Goal: Task Accomplishment & Management: Complete application form

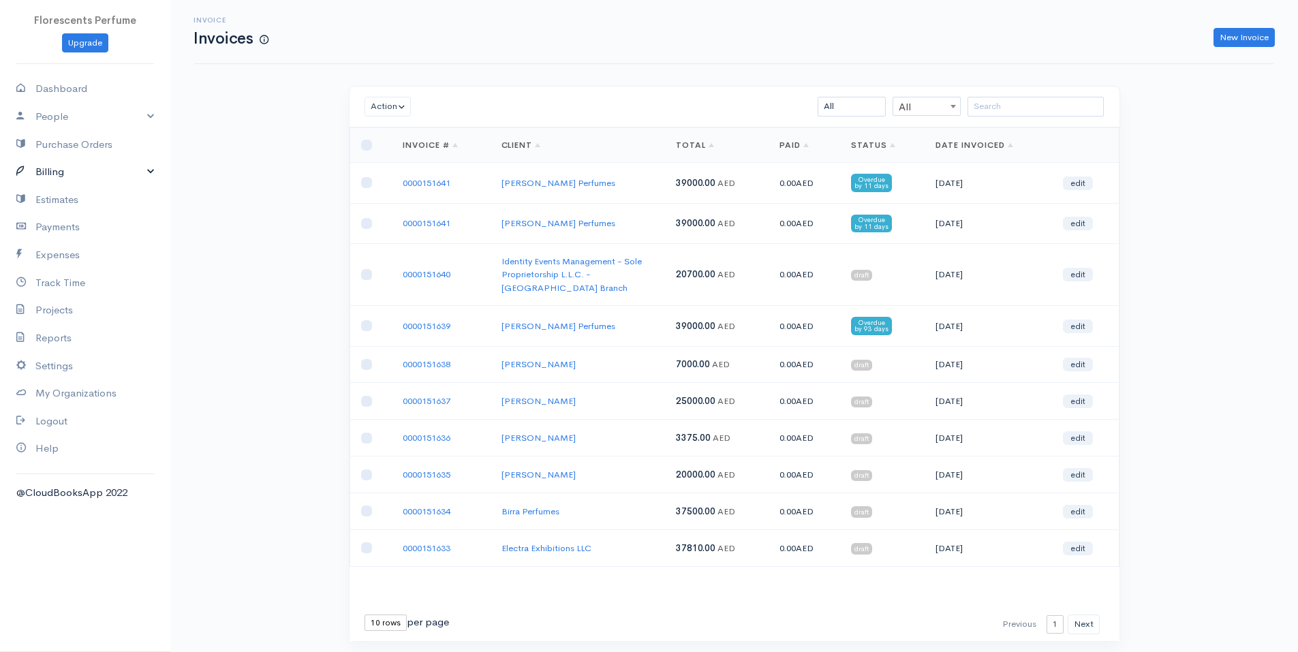
click at [54, 174] on link "Billing" at bounding box center [85, 172] width 170 height 28
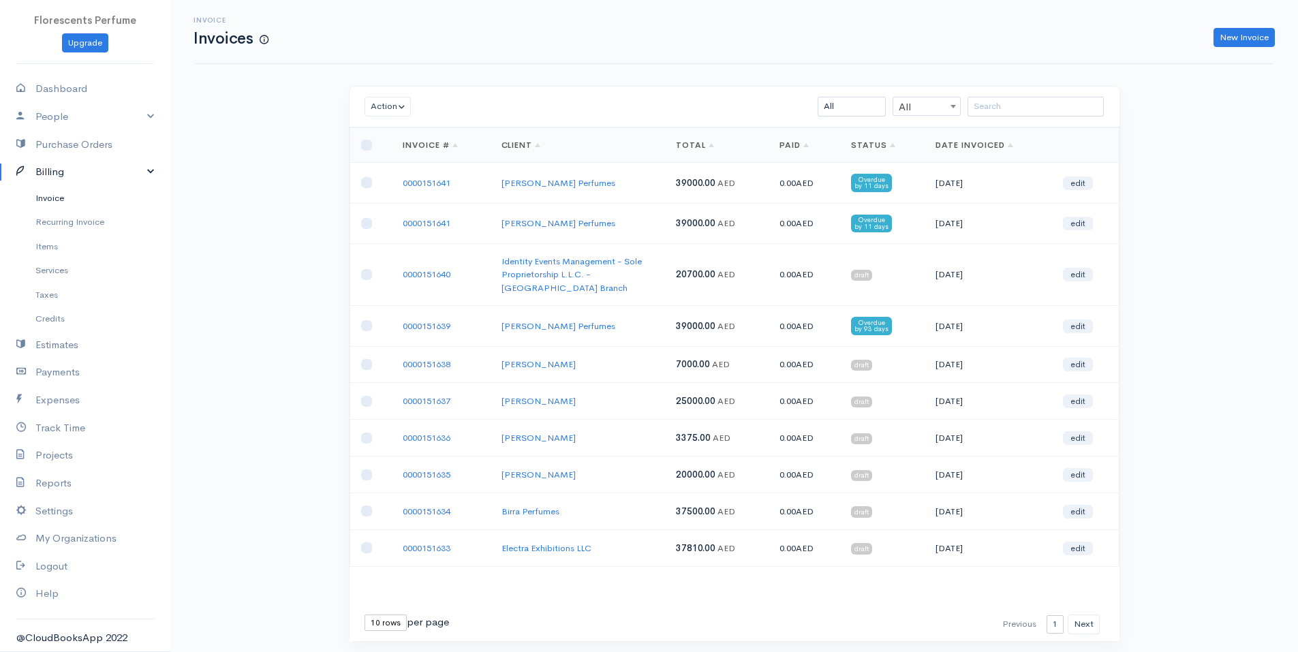
click at [50, 199] on link "Invoice" at bounding box center [85, 198] width 170 height 25
click at [59, 193] on link "Invoice" at bounding box center [85, 198] width 170 height 25
click at [1242, 36] on link "New Invoice" at bounding box center [1243, 38] width 61 height 20
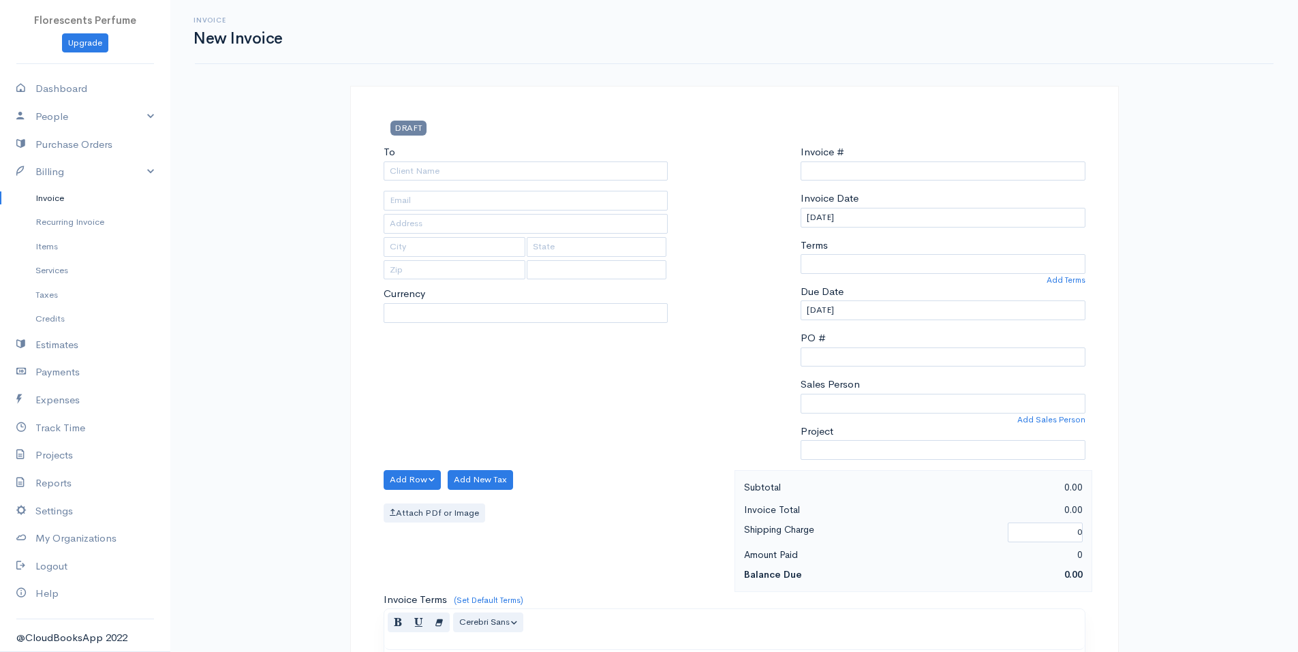
select select "USD"
type input "0000151642"
select select "[GEOGRAPHIC_DATA]"
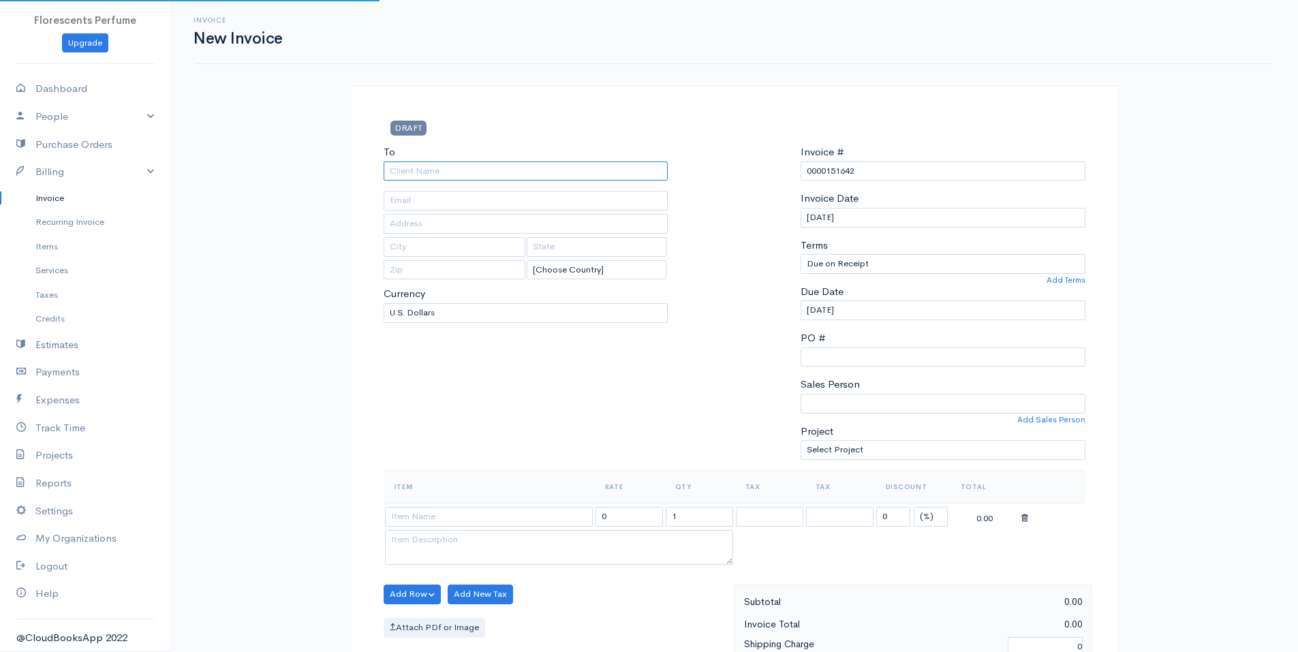
click at [546, 168] on input "To" at bounding box center [526, 171] width 285 height 20
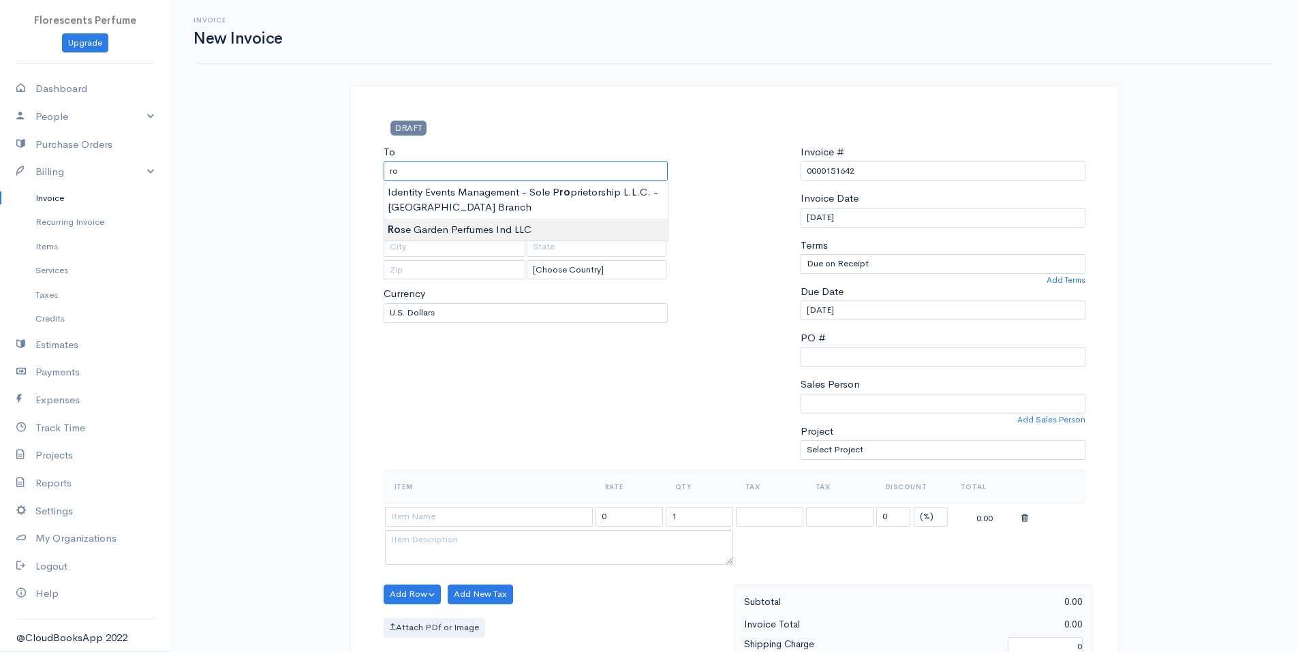
type input "Rose Garden Perfumes Ind LLC"
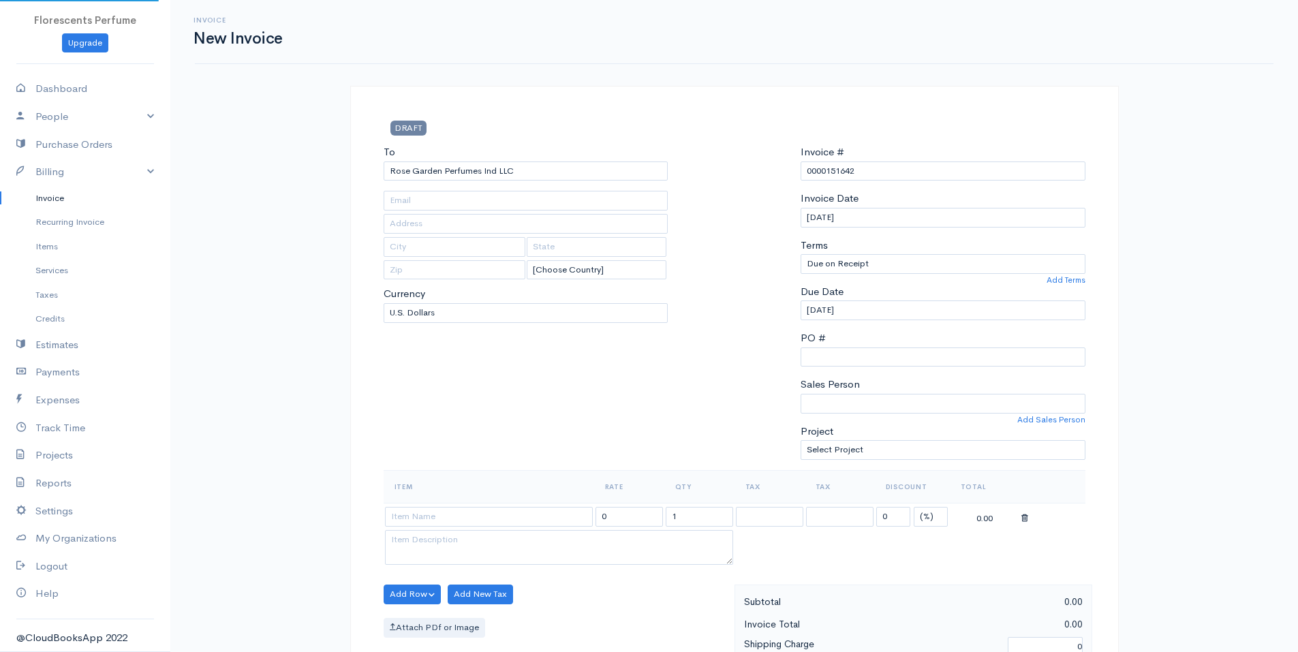
click at [510, 230] on body "Florescents Perfume Upgrade Dashboard People Clients Vendors Staff Users Purcha…" at bounding box center [649, 589] width 1298 height 1178
type input "ayazshams11@gmail.com"
type input "Industial area 15"
type input "sharjah"
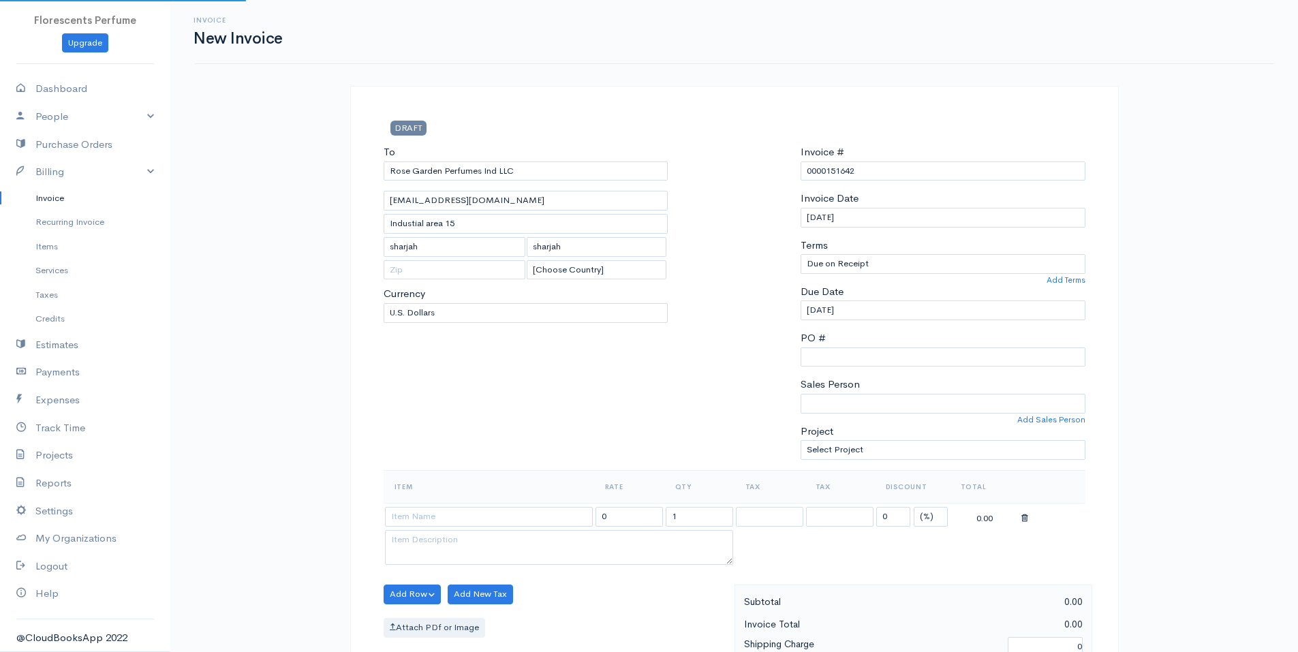
select select "AED"
click at [459, 524] on input at bounding box center [489, 517] width 208 height 20
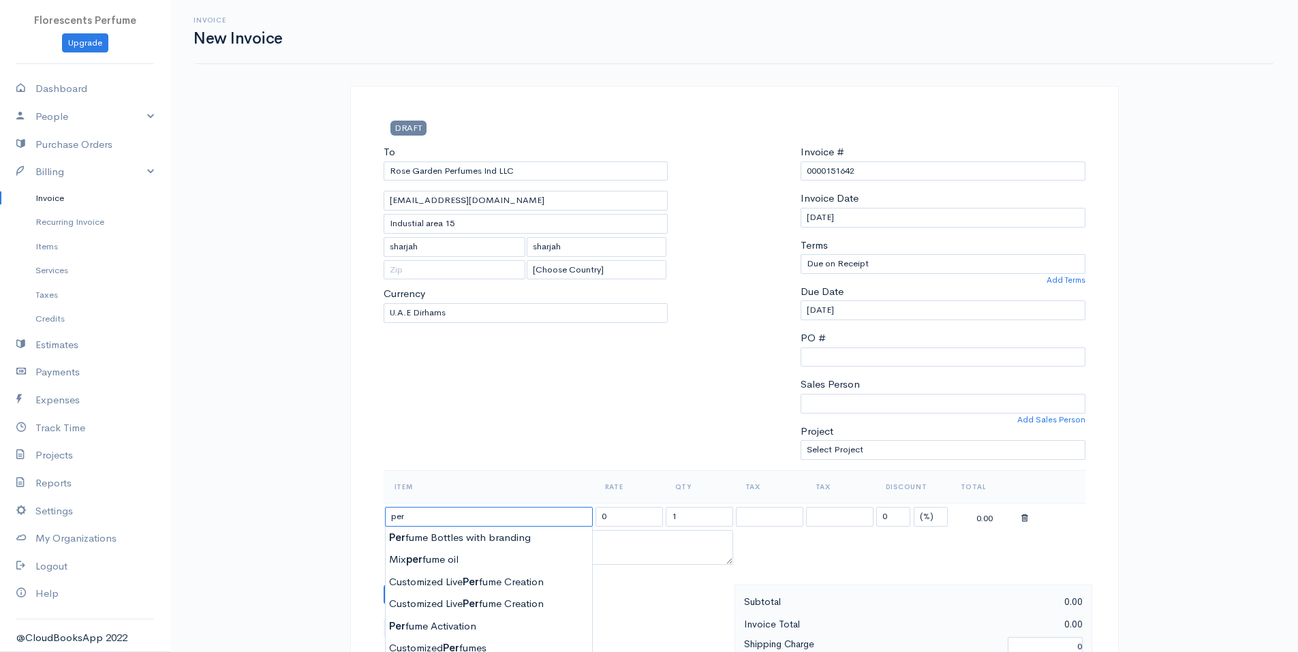
click at [466, 522] on input "per" at bounding box center [489, 517] width 208 height 20
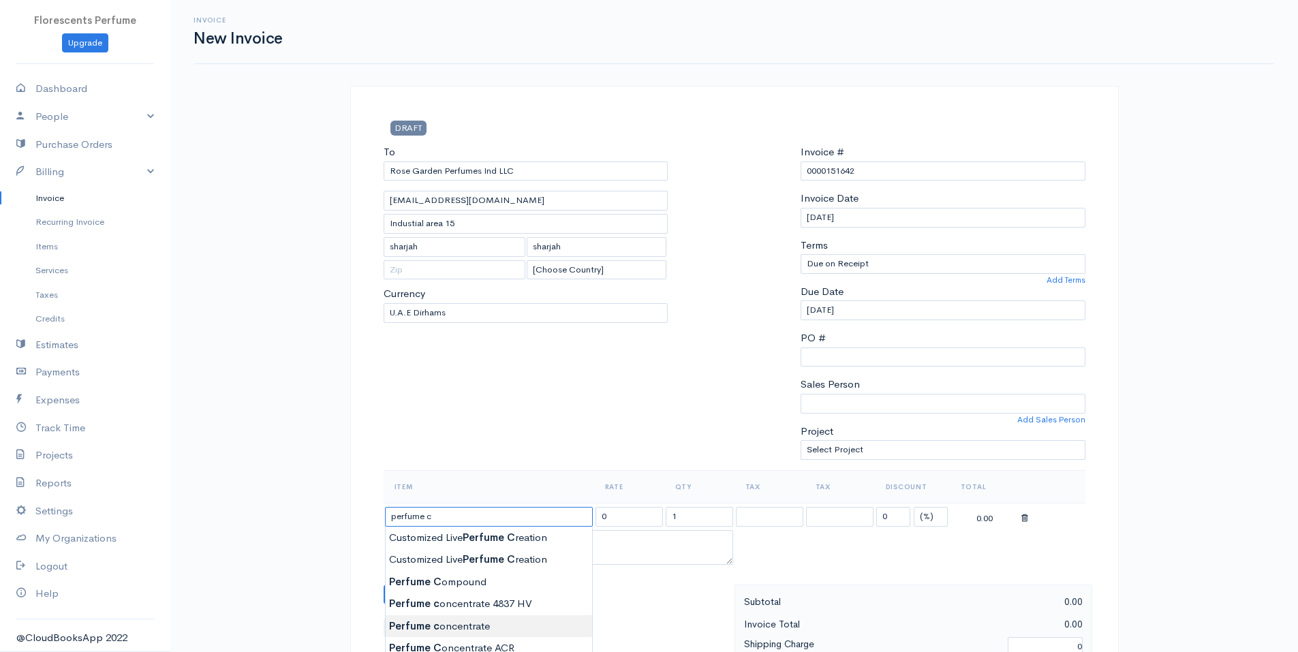
type input "Perfume concentrate"
type input "894.00"
type textarea "2*8 kgs HV"
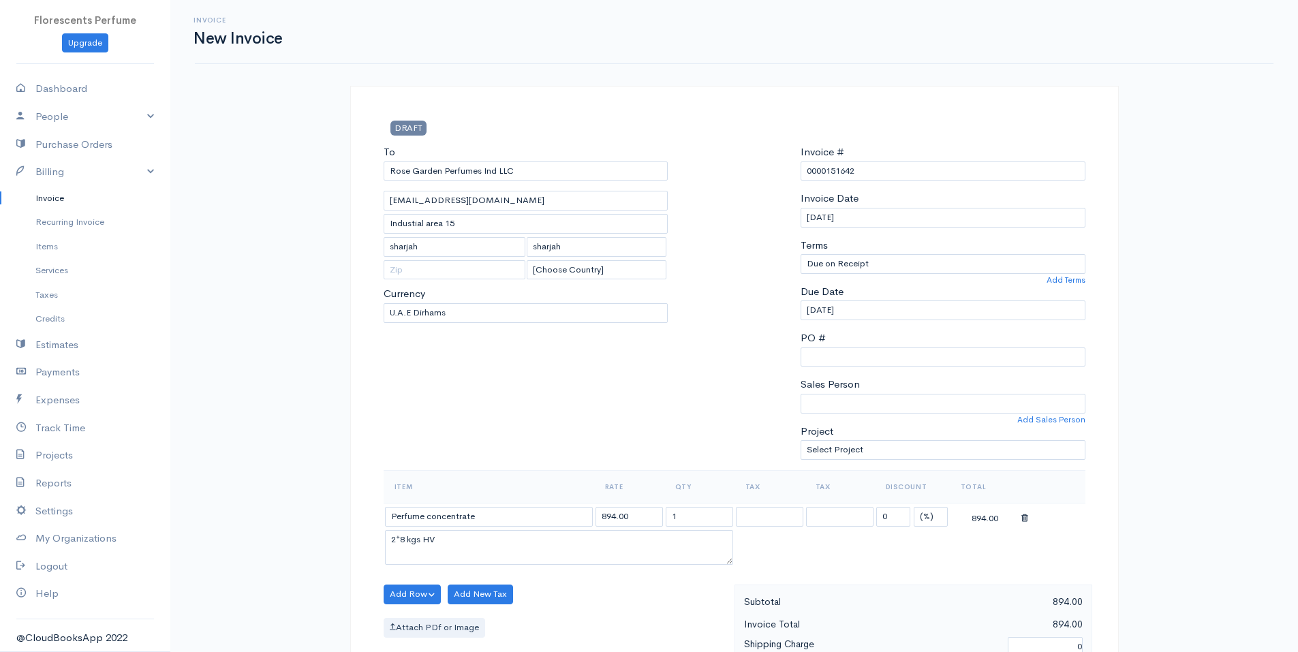
click at [465, 624] on body "Florescents Perfume Upgrade Dashboard People Clients Vendors Staff Users Purcha…" at bounding box center [649, 589] width 1298 height 1178
click at [626, 518] on input "894.00" at bounding box center [628, 517] width 67 height 20
type input "1100"
click at [401, 538] on textarea "2*8 kgs HV" at bounding box center [559, 547] width 348 height 35
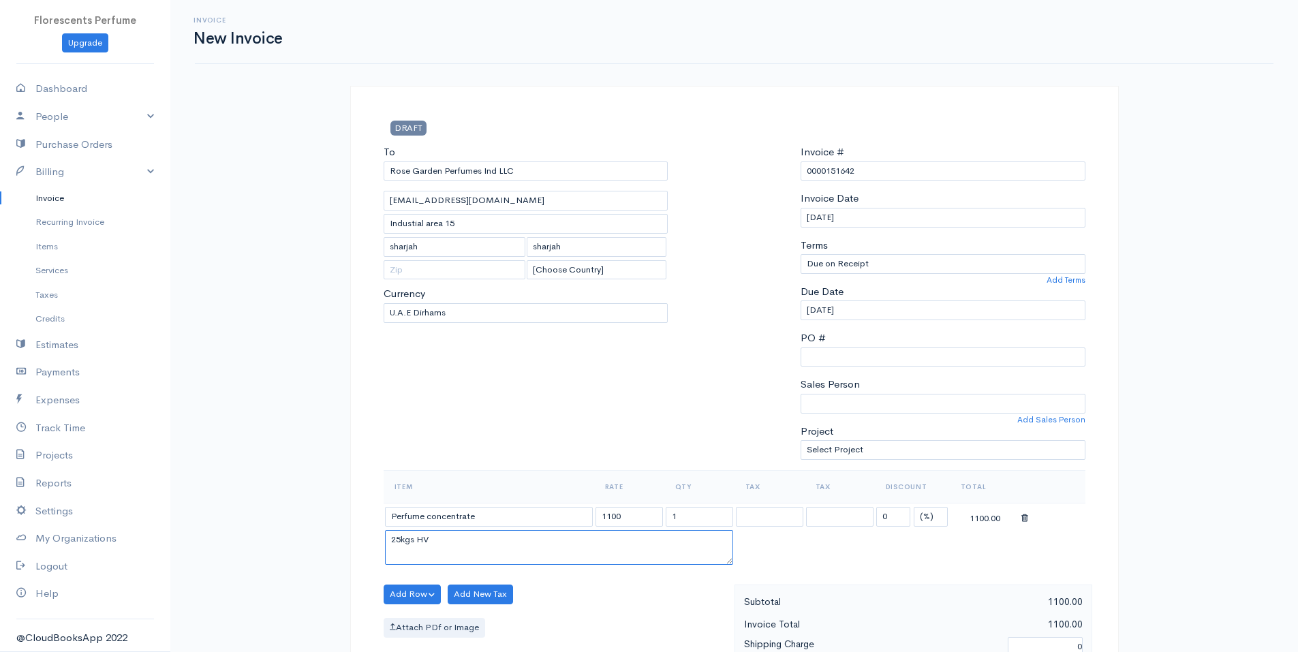
type textarea "25kgs HV"
click at [705, 513] on input "1" at bounding box center [699, 517] width 67 height 20
type input "25"
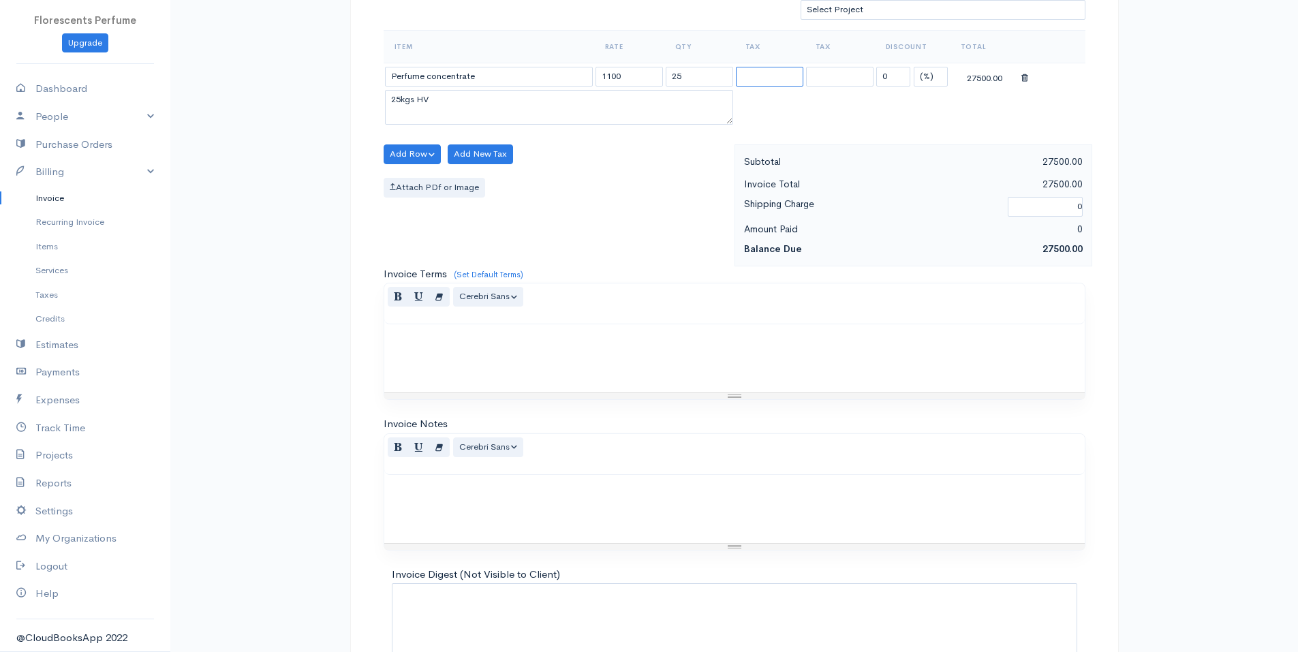
scroll to position [526, 0]
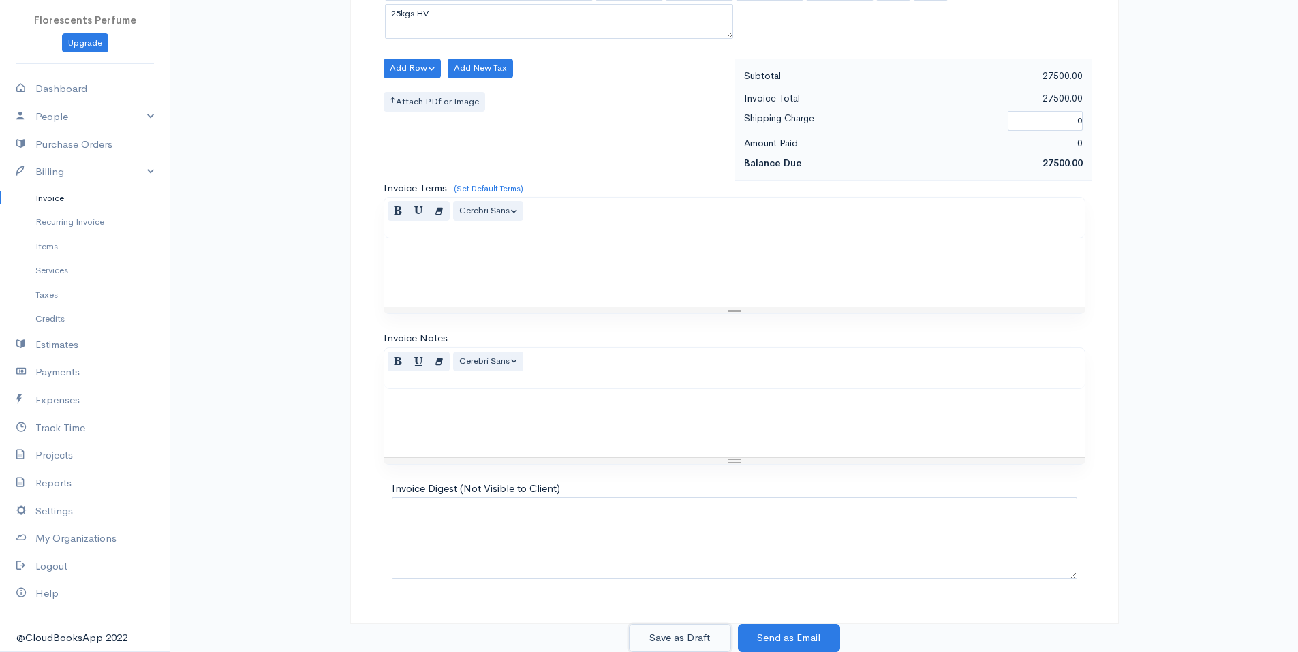
click at [706, 639] on button "Save as Draft" at bounding box center [680, 638] width 102 height 28
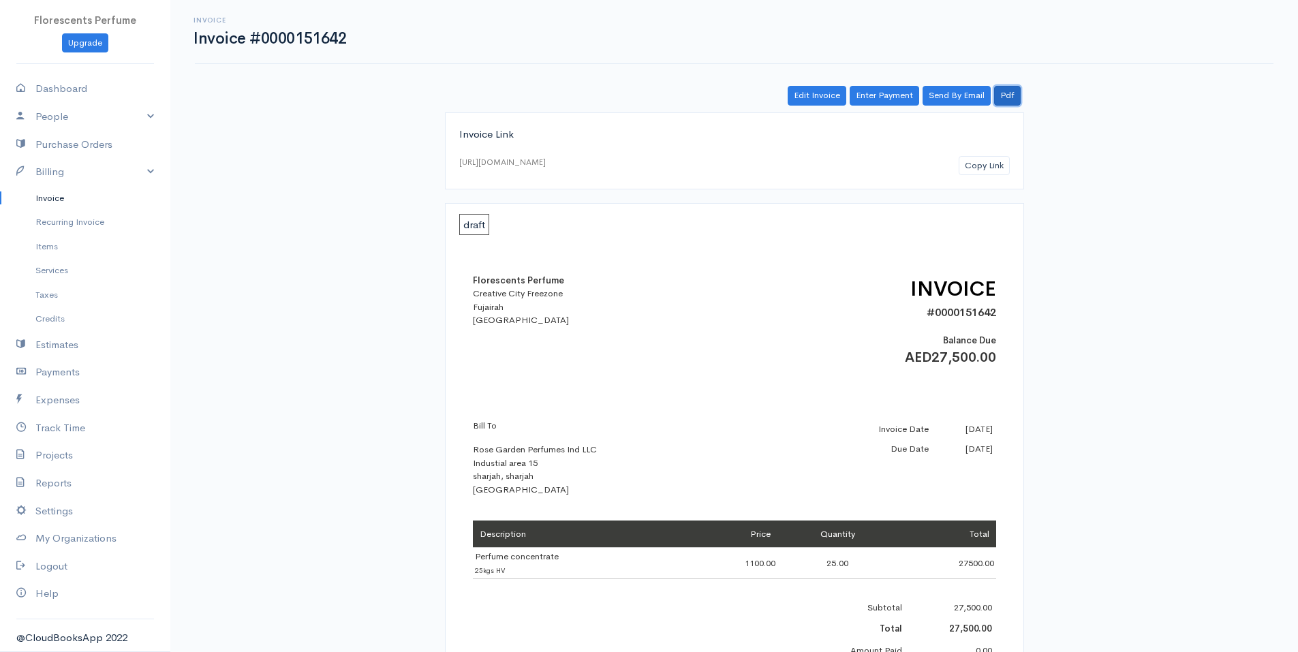
click at [1006, 99] on link "Pdf" at bounding box center [1007, 96] width 27 height 20
